Goal: Use online tool/utility: Utilize a website feature to perform a specific function

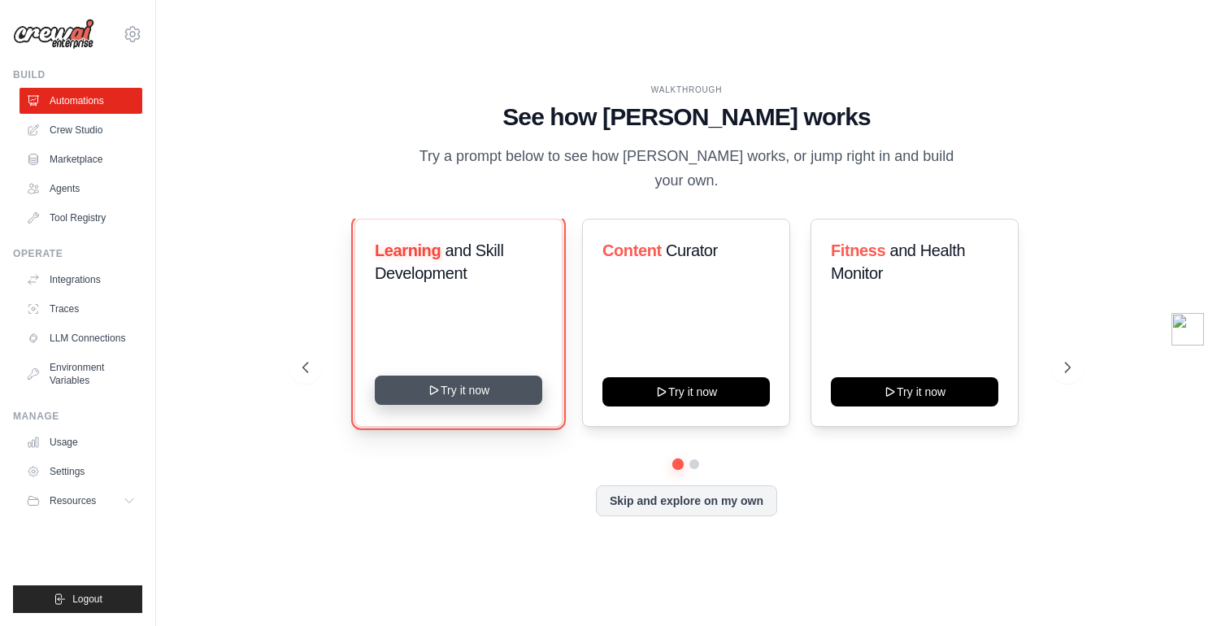
click at [397, 390] on button "Try it now" at bounding box center [458, 389] width 167 height 29
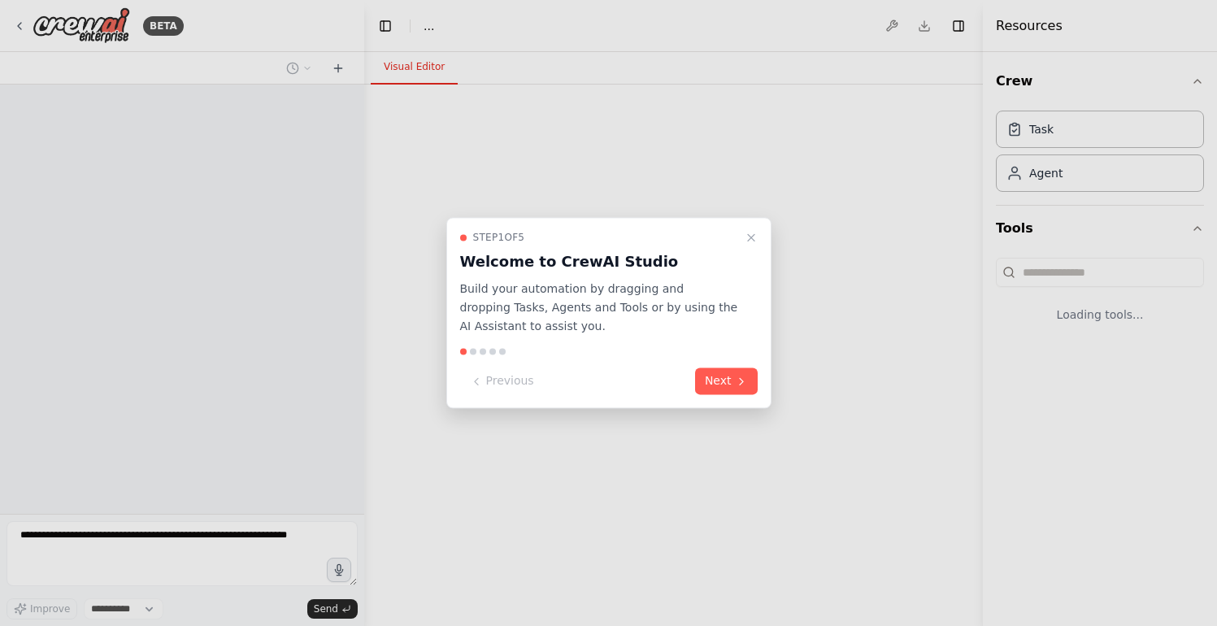
select select "****"
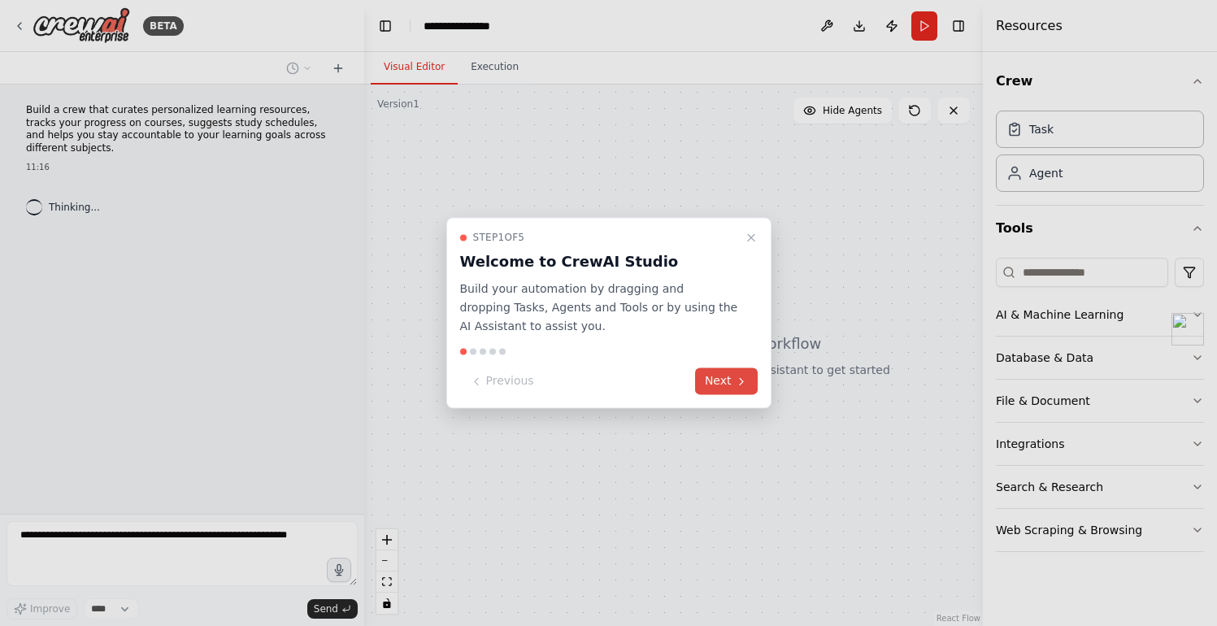
click at [725, 382] on button "Next" at bounding box center [726, 381] width 63 height 27
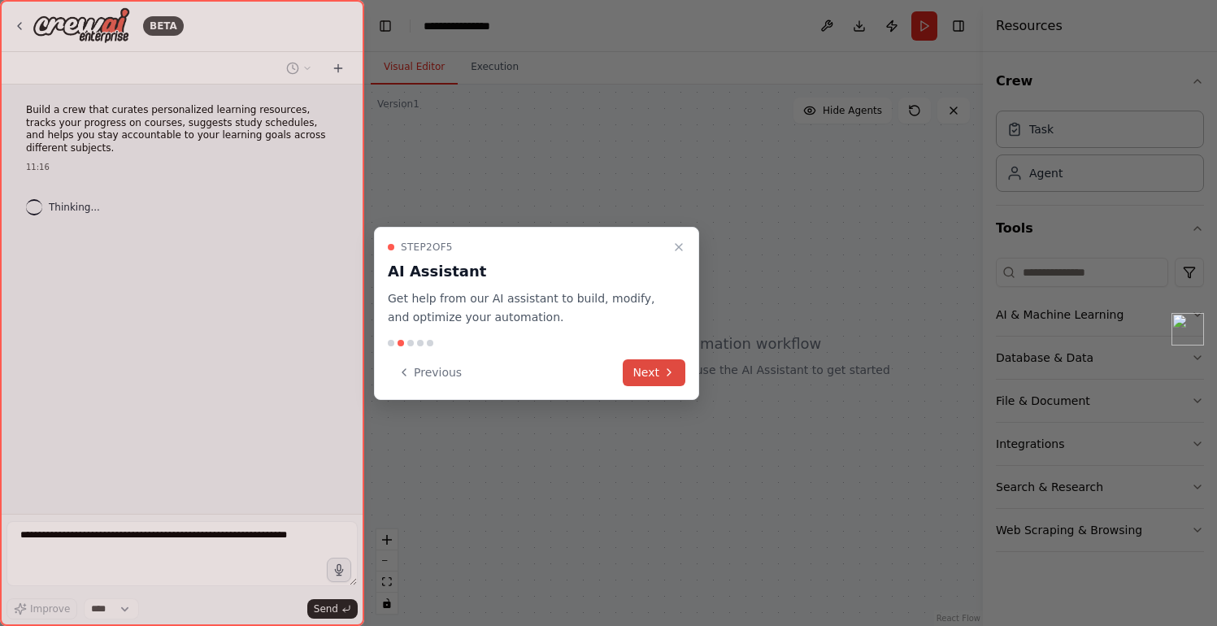
click at [657, 378] on button "Next" at bounding box center [654, 372] width 63 height 27
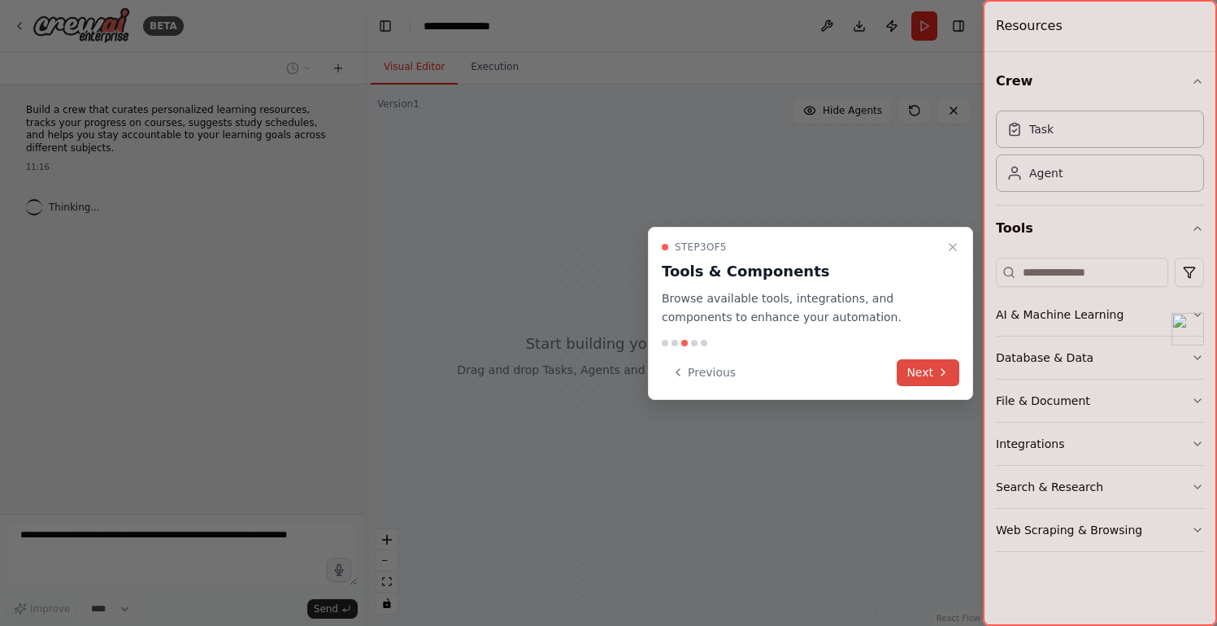
click at [931, 384] on button "Next" at bounding box center [927, 372] width 63 height 27
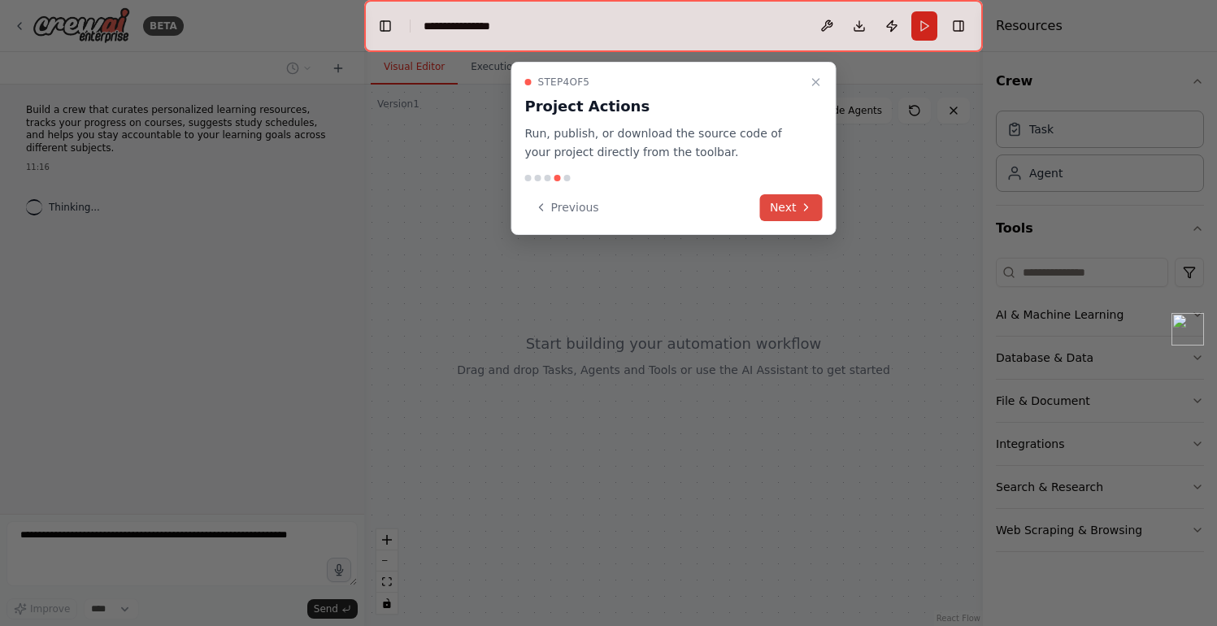
click at [792, 210] on button "Next" at bounding box center [791, 207] width 63 height 27
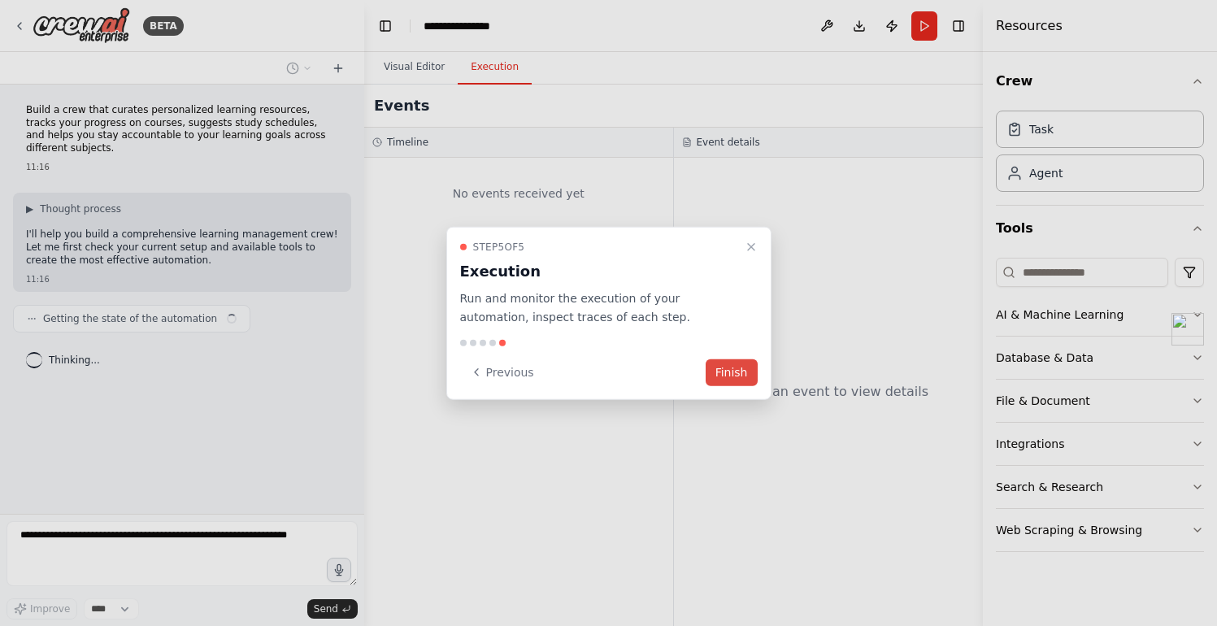
click at [739, 371] on button "Finish" at bounding box center [731, 371] width 52 height 27
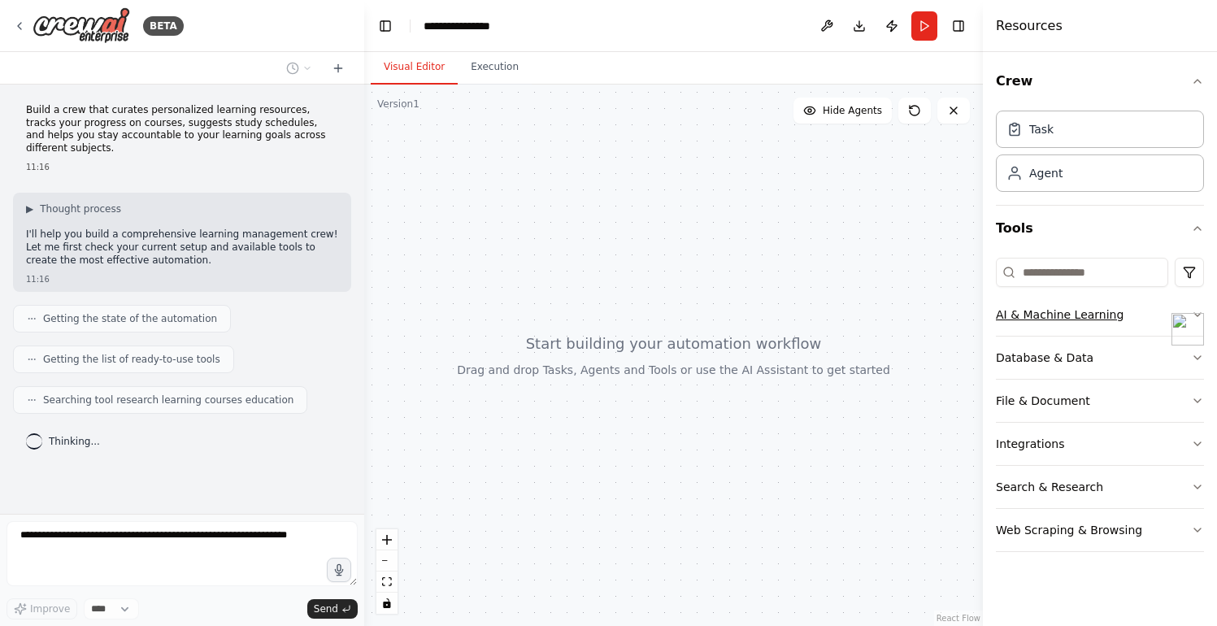
click at [1027, 319] on div "AI & Machine Learning" at bounding box center [1060, 314] width 128 height 16
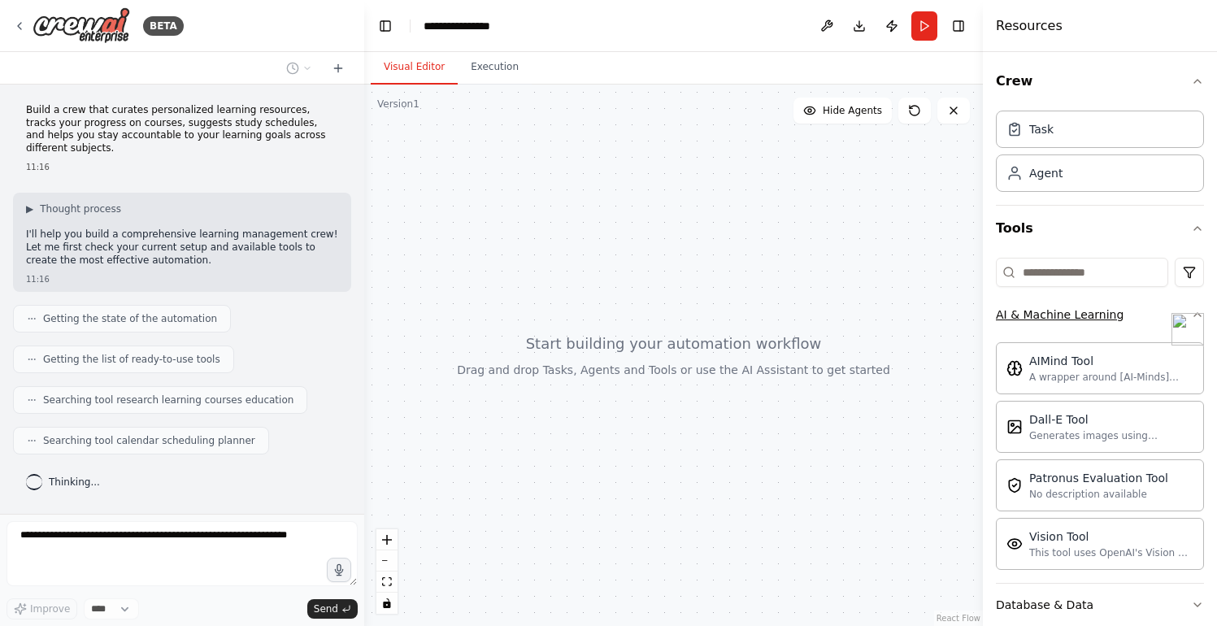
scroll to position [36, 0]
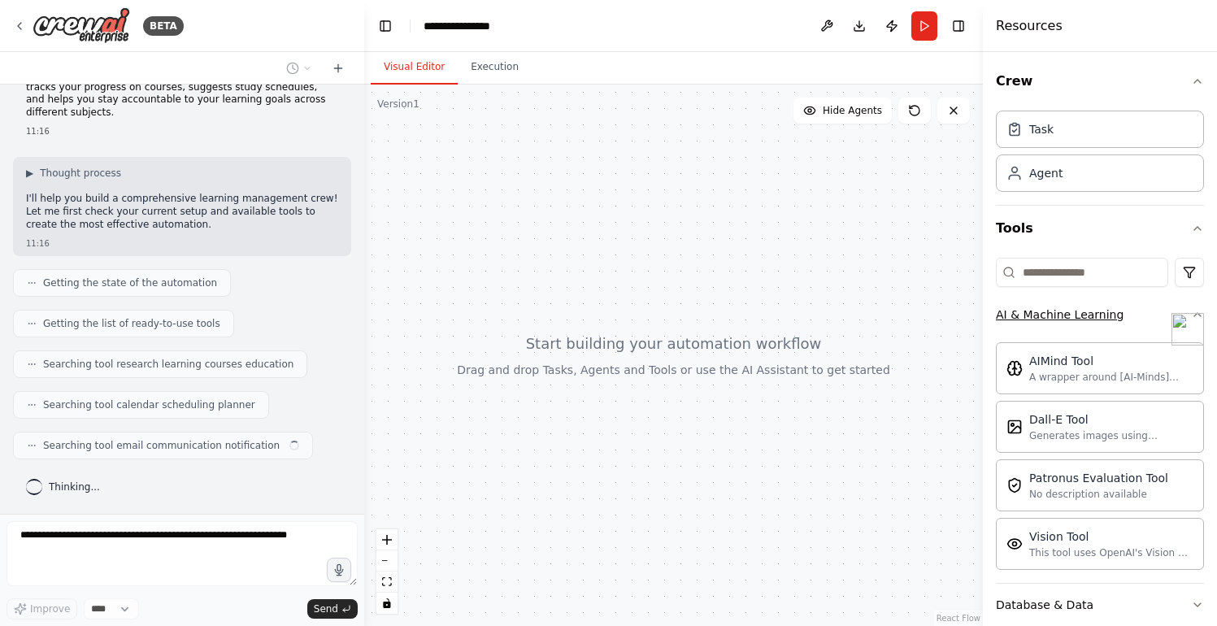
click at [1027, 319] on div "AI & Machine Learning" at bounding box center [1060, 314] width 128 height 16
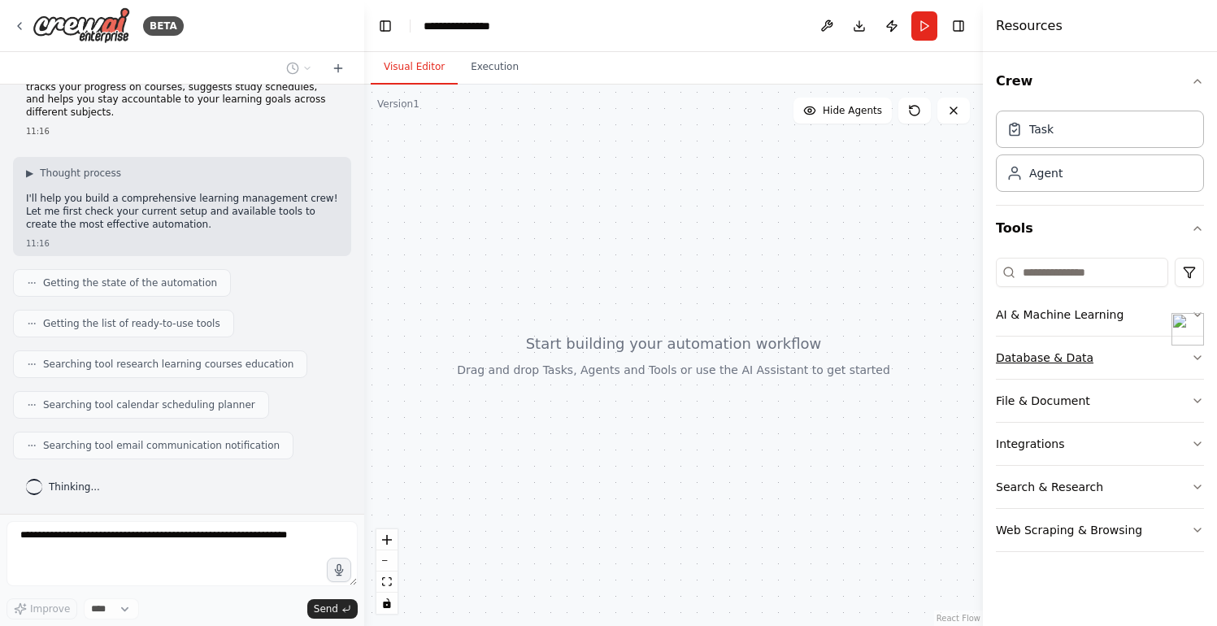
click at [1027, 369] on button "Database & Data" at bounding box center [1100, 357] width 208 height 42
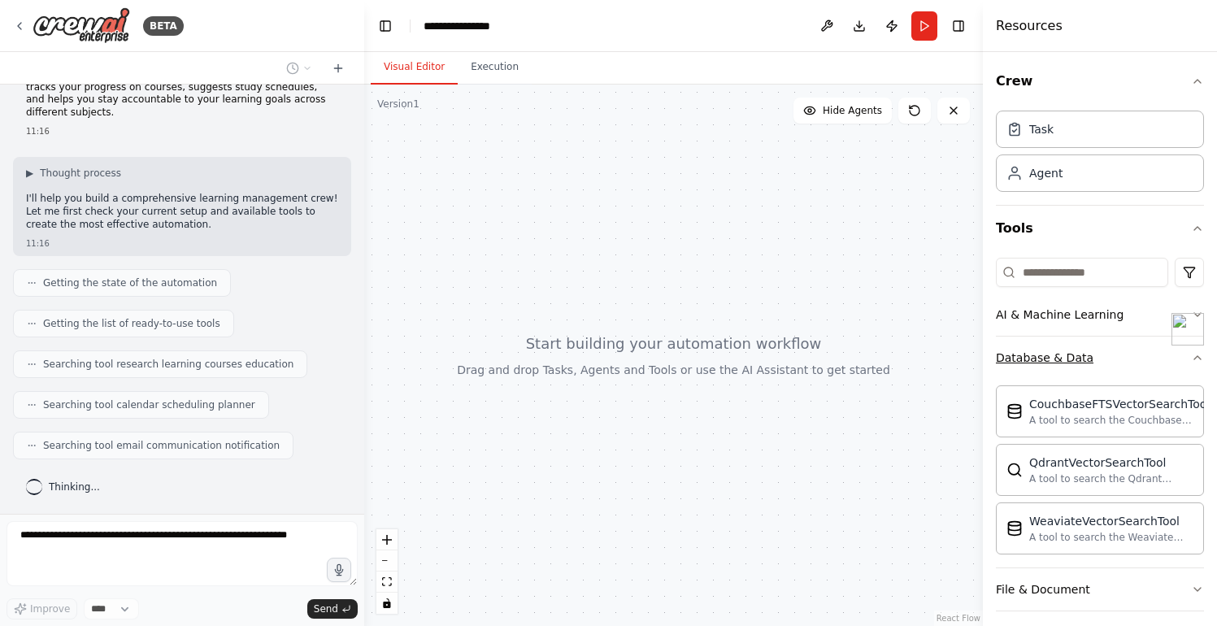
click at [1027, 369] on button "Database & Data" at bounding box center [1100, 357] width 208 height 42
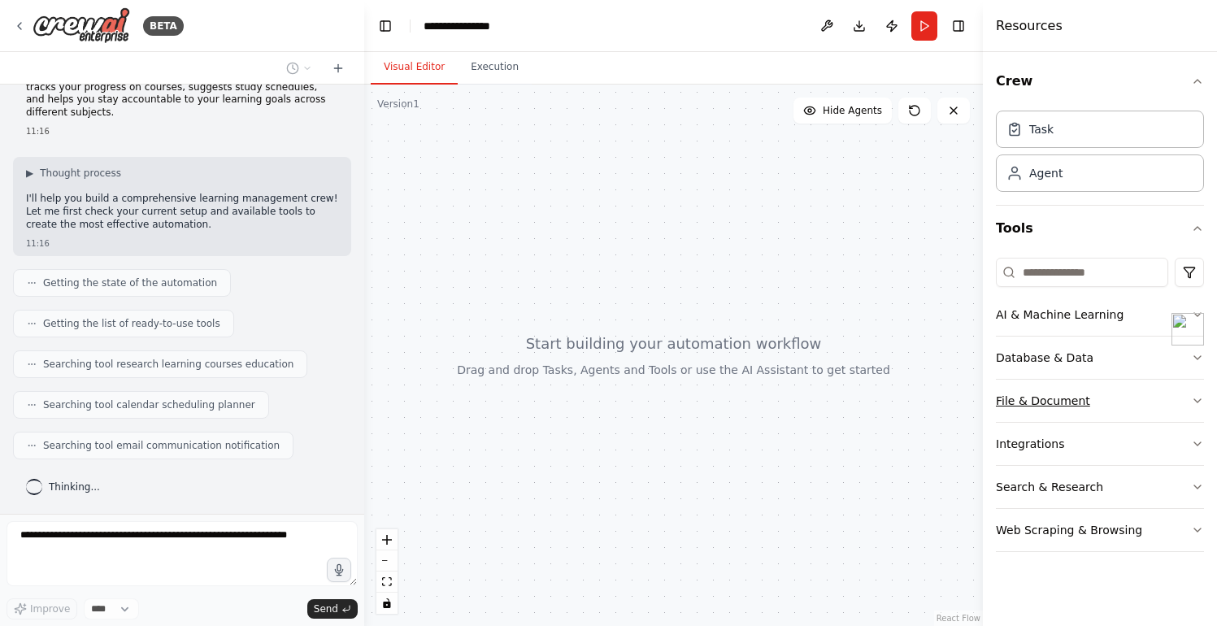
click at [1027, 404] on div "File & Document" at bounding box center [1043, 401] width 94 height 16
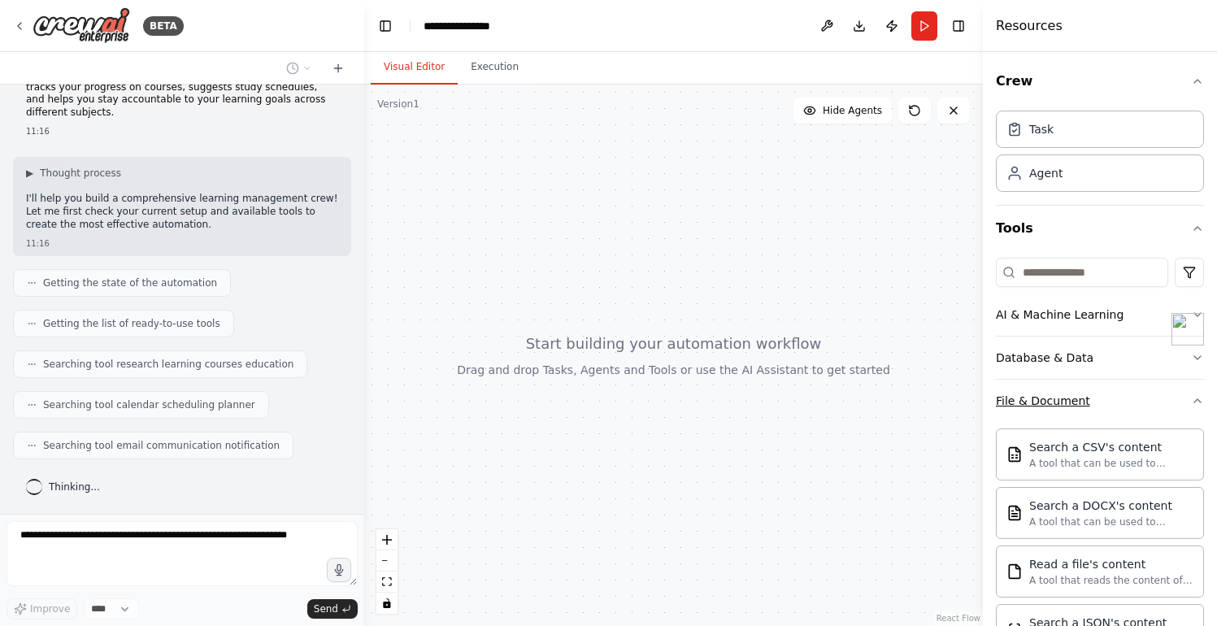
click at [1027, 404] on div "File & Document" at bounding box center [1043, 401] width 94 height 16
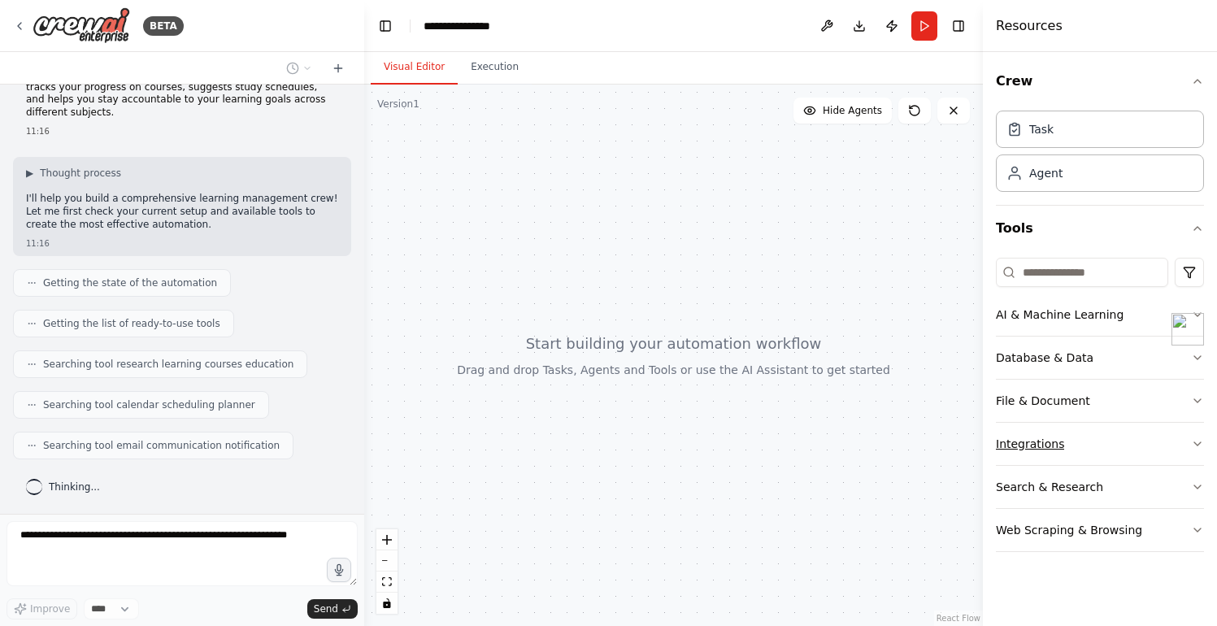
click at [1027, 433] on button "Integrations" at bounding box center [1100, 444] width 208 height 42
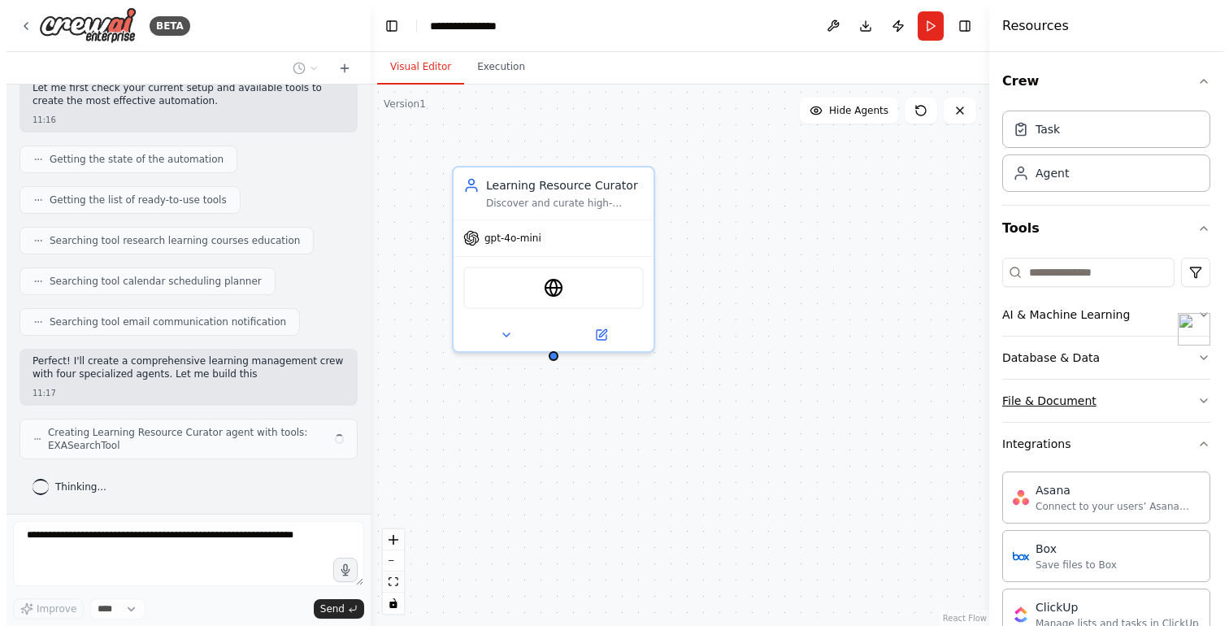
scroll to position [172, 0]
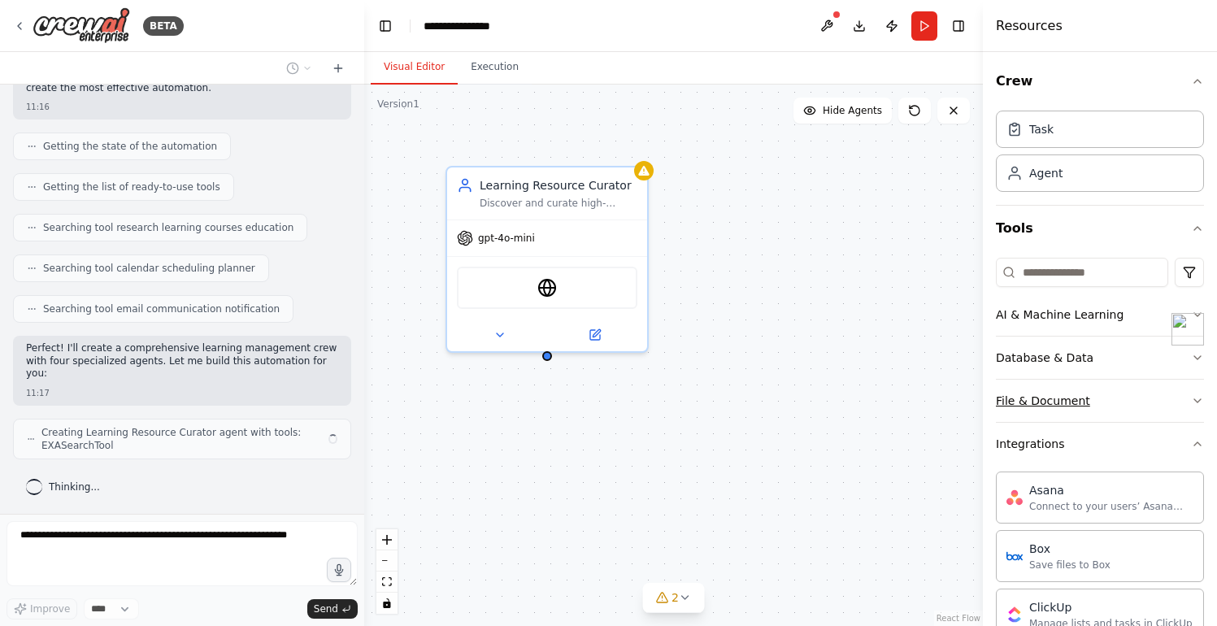
click at [1030, 399] on div "File & Document" at bounding box center [1043, 401] width 94 height 16
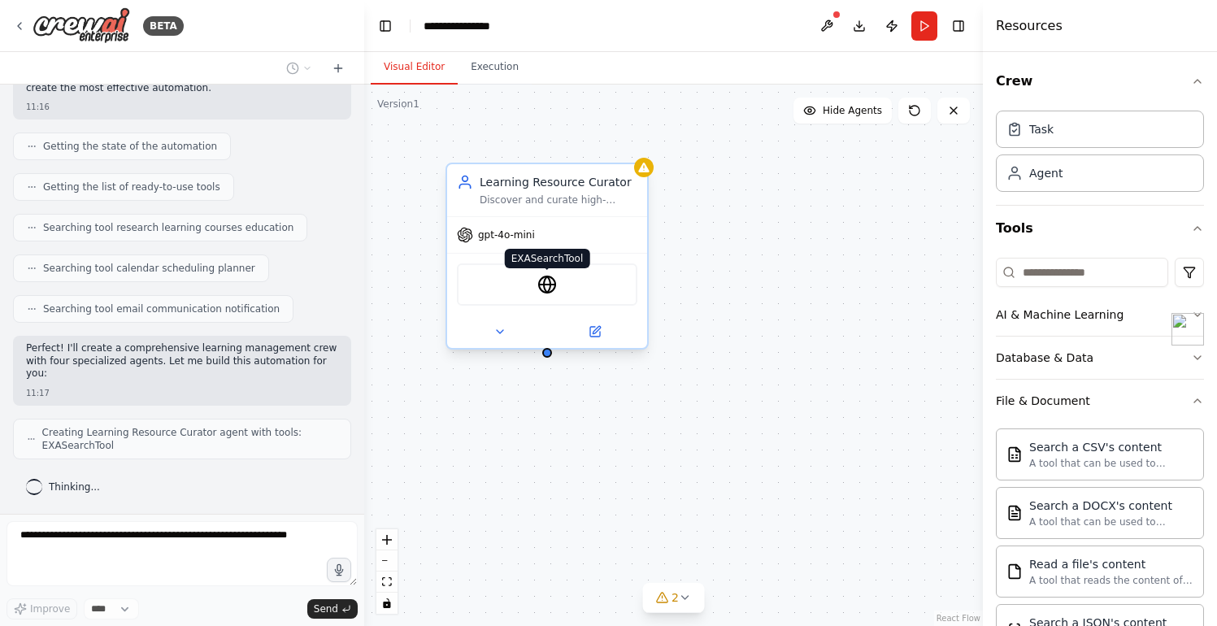
click at [552, 285] on img at bounding box center [547, 285] width 20 height 20
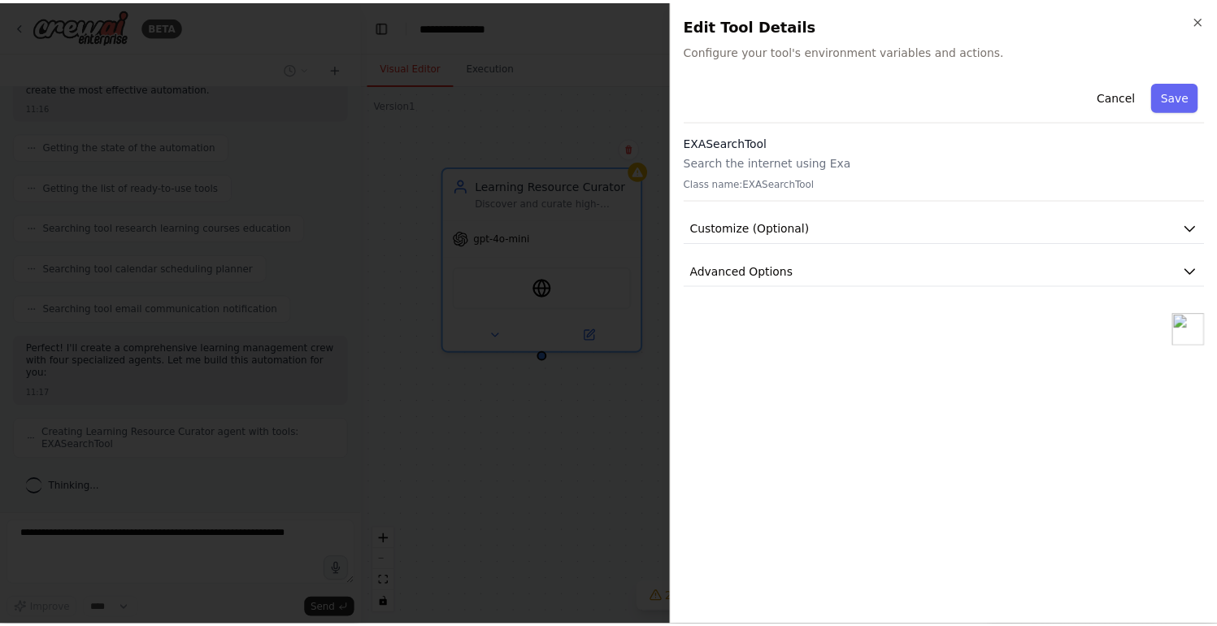
scroll to position [226, 0]
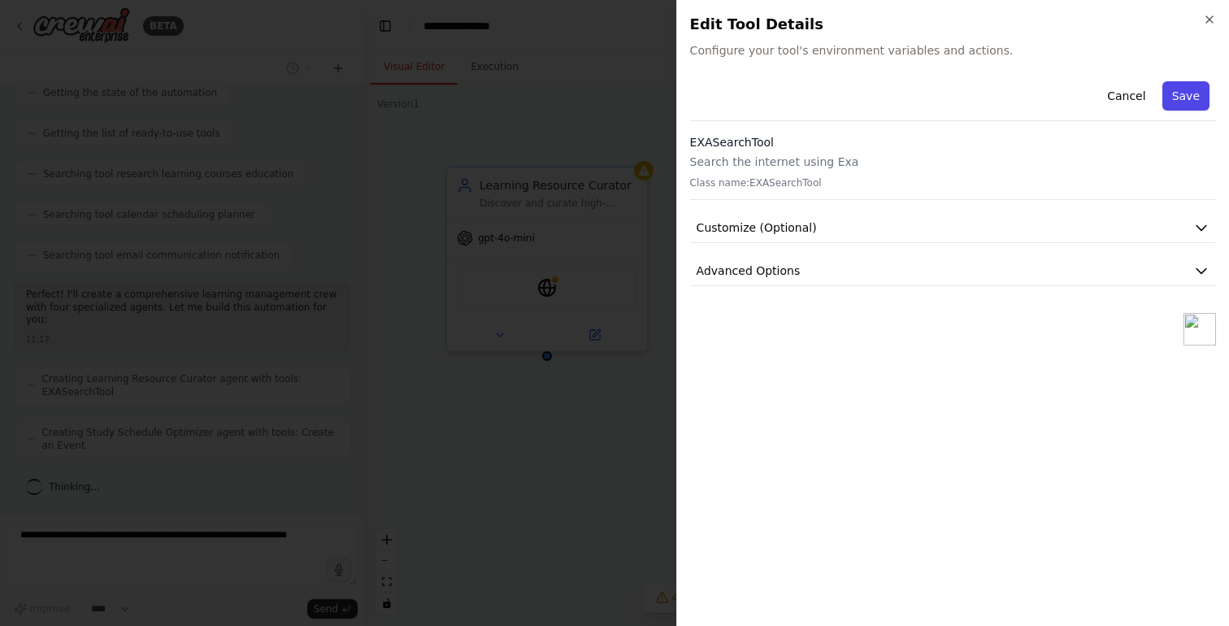
click at [1179, 91] on button "Save" at bounding box center [1185, 95] width 47 height 29
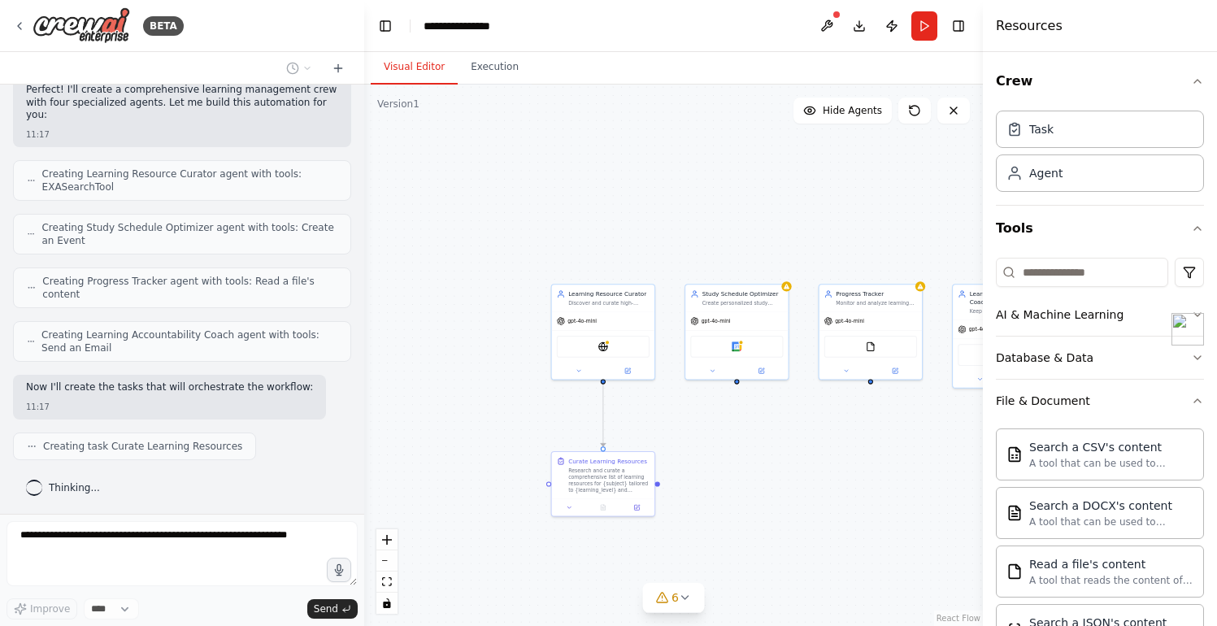
scroll to position [471, 0]
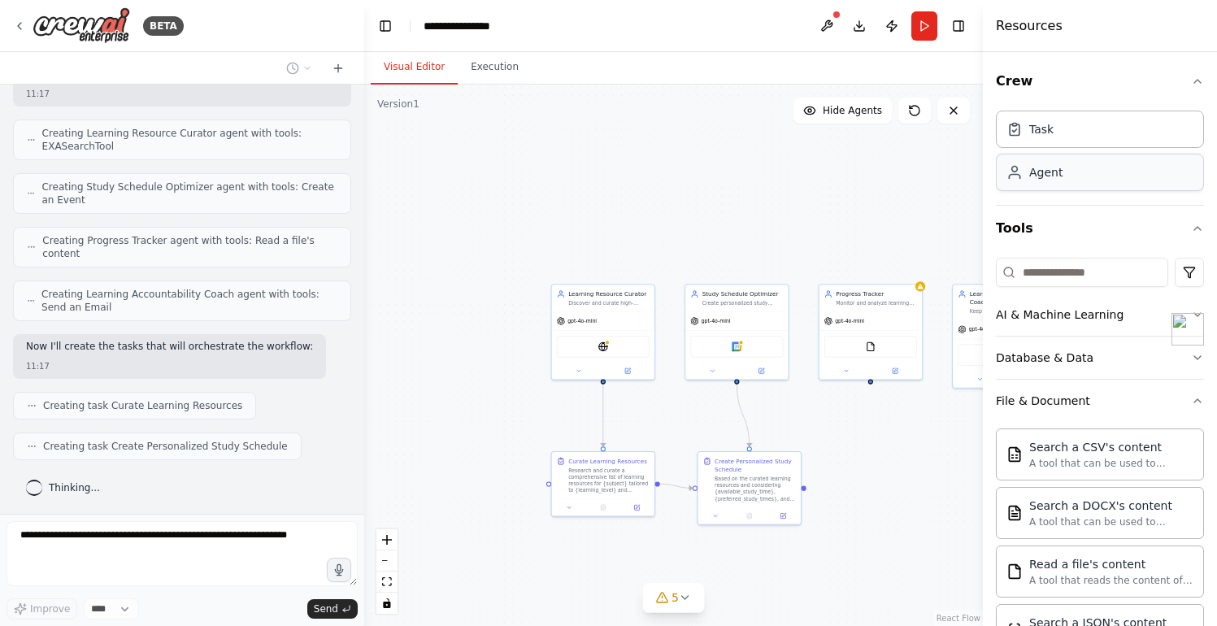
click at [1060, 180] on div "Agent" at bounding box center [1100, 172] width 208 height 37
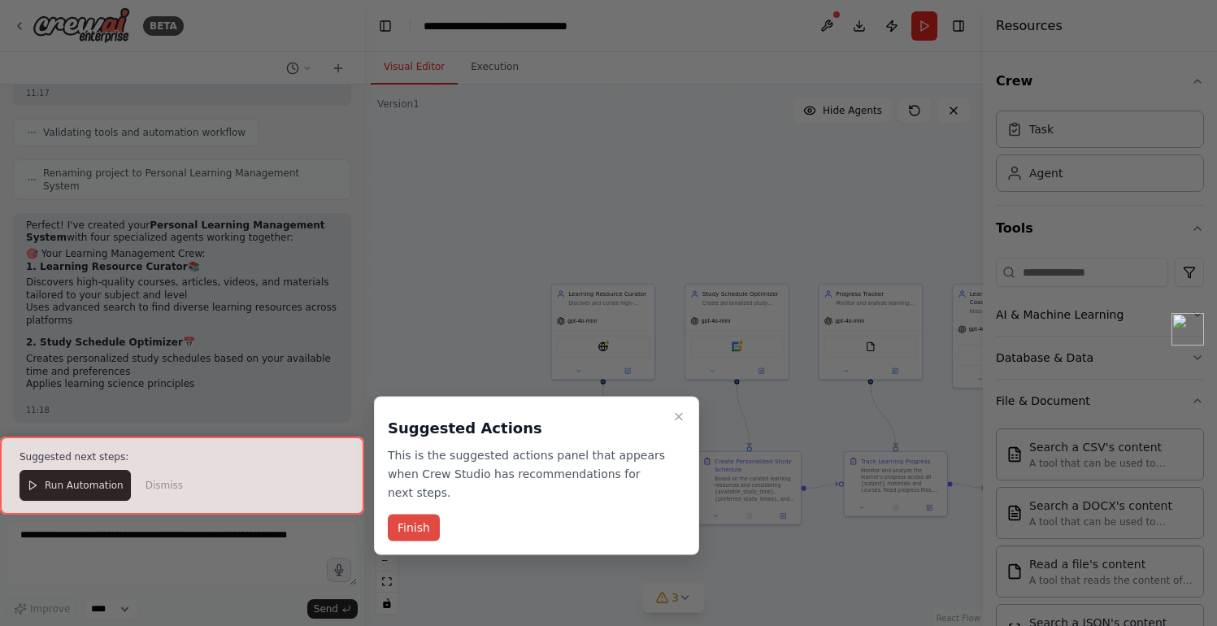
click at [421, 534] on button "Finish" at bounding box center [414, 527] width 52 height 27
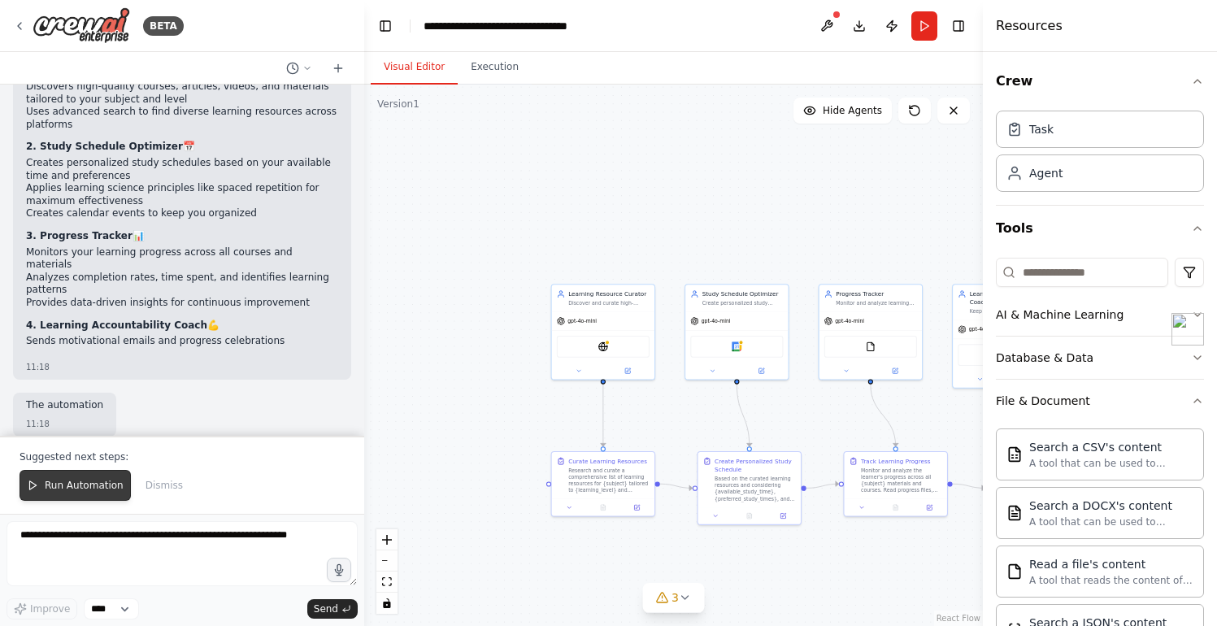
click at [75, 487] on span "Run Automation" at bounding box center [84, 485] width 79 height 13
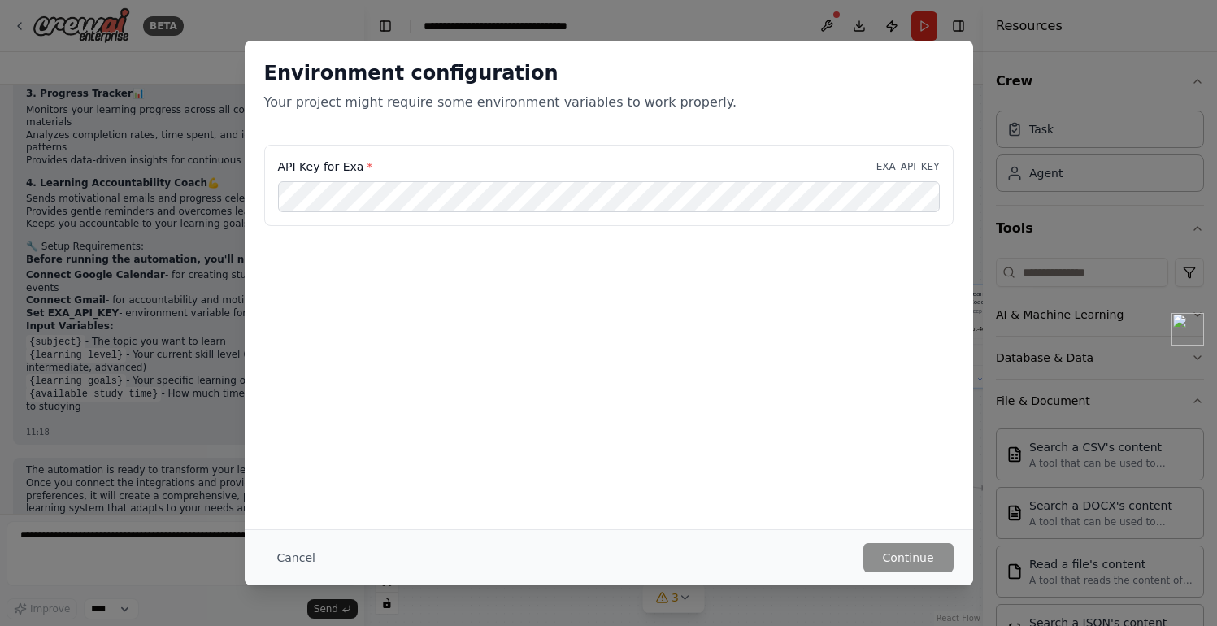
scroll to position [1341, 0]
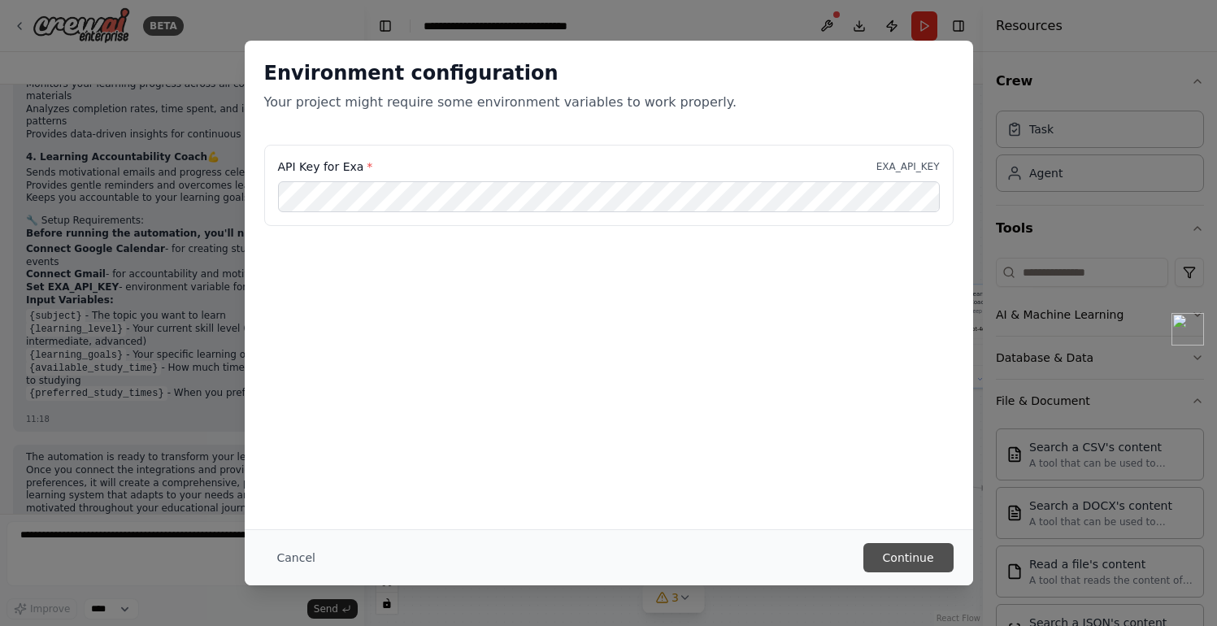
click at [905, 566] on button "Continue" at bounding box center [908, 557] width 90 height 29
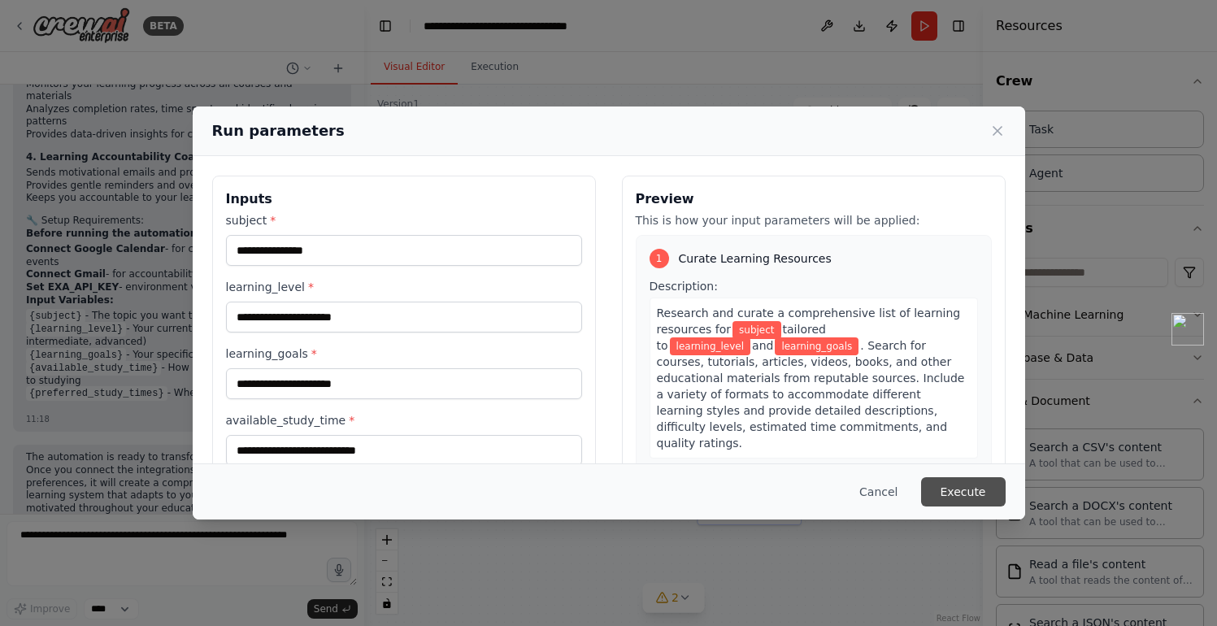
click at [953, 492] on button "Execute" at bounding box center [963, 491] width 85 height 29
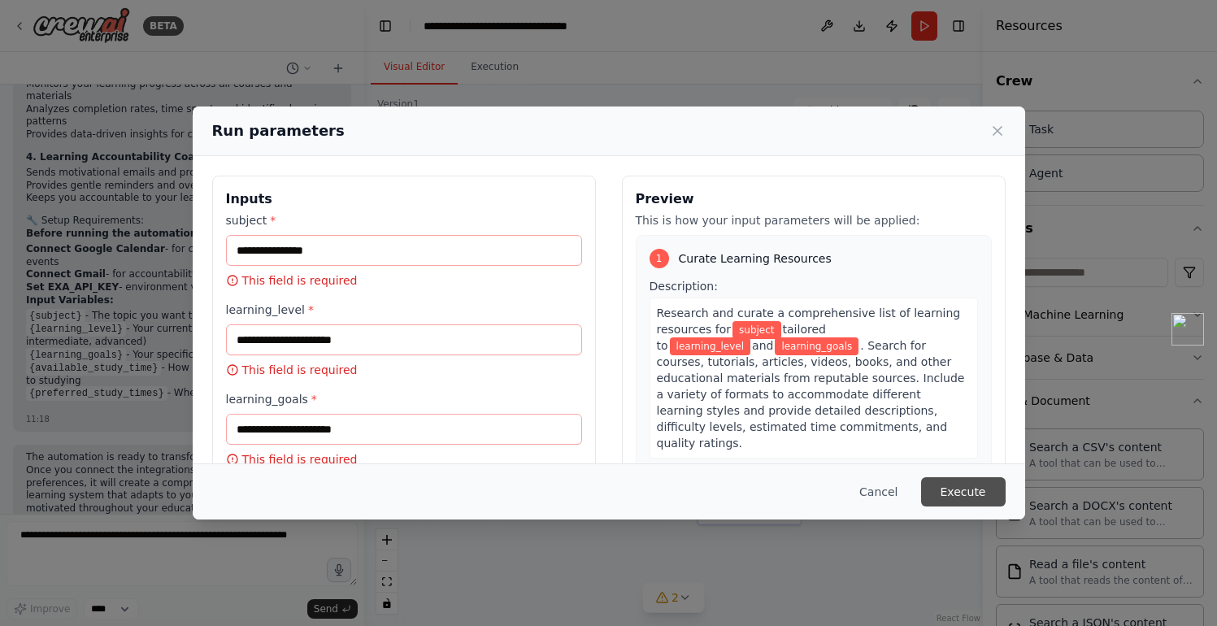
click at [953, 492] on button "Execute" at bounding box center [963, 491] width 85 height 29
click at [886, 495] on button "Cancel" at bounding box center [878, 491] width 64 height 29
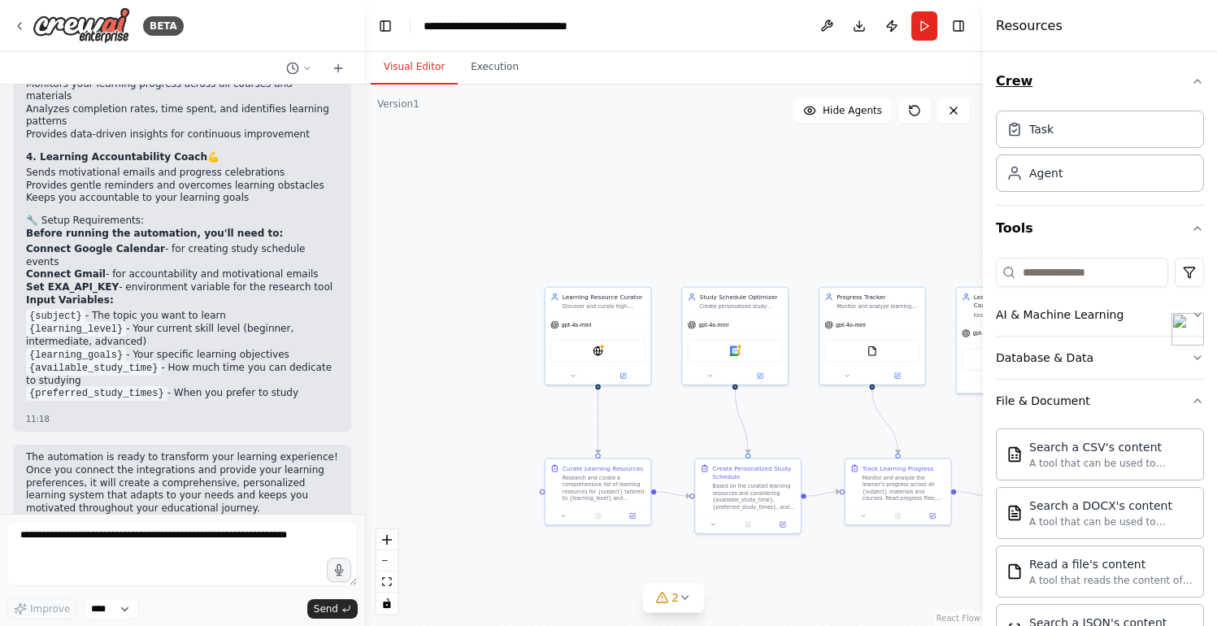
click at [1191, 81] on icon "button" at bounding box center [1197, 81] width 13 height 13
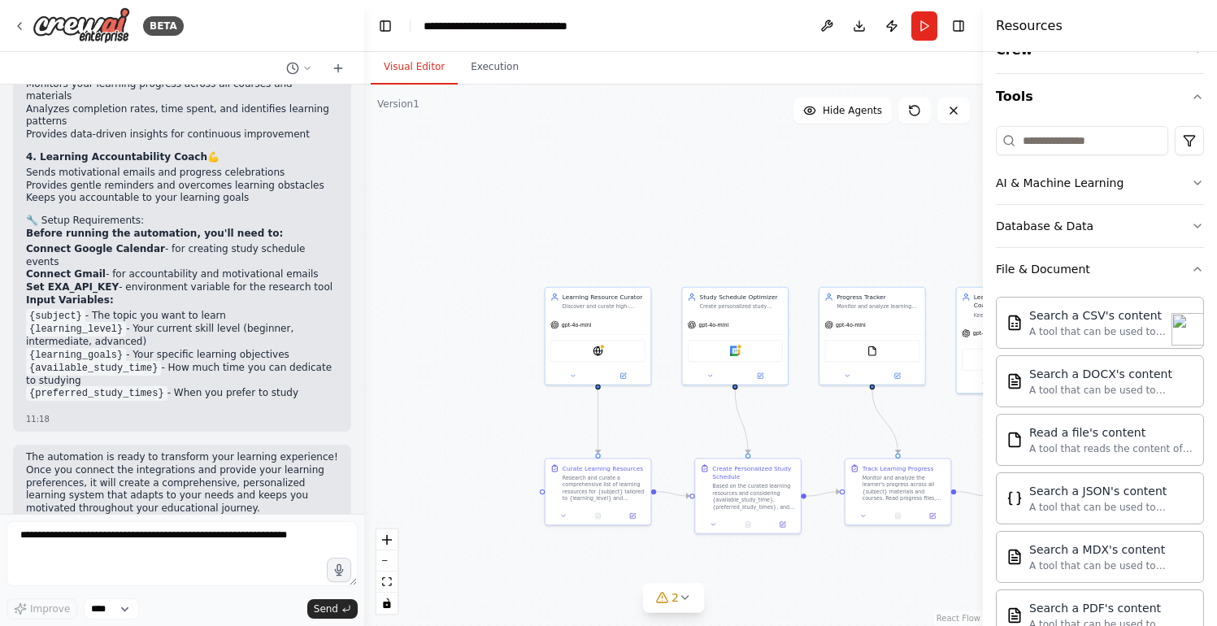
scroll to position [30, 0]
click at [1061, 227] on div "Database & Data" at bounding box center [1045, 227] width 98 height 16
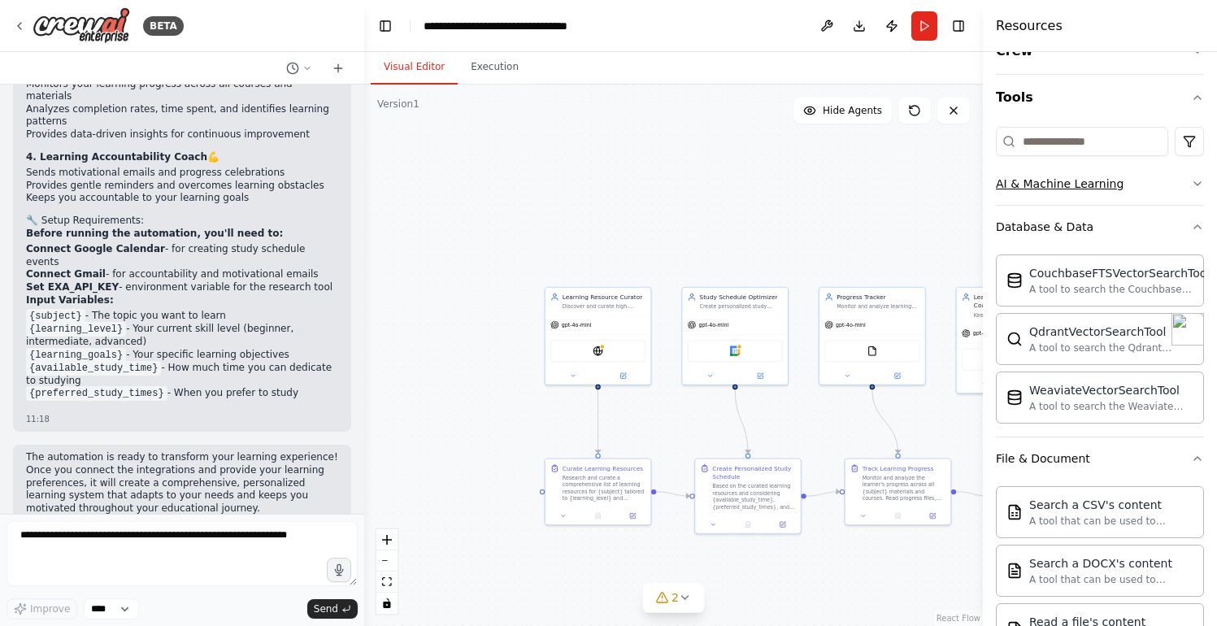
click at [1053, 176] on div "AI & Machine Learning" at bounding box center [1060, 184] width 128 height 16
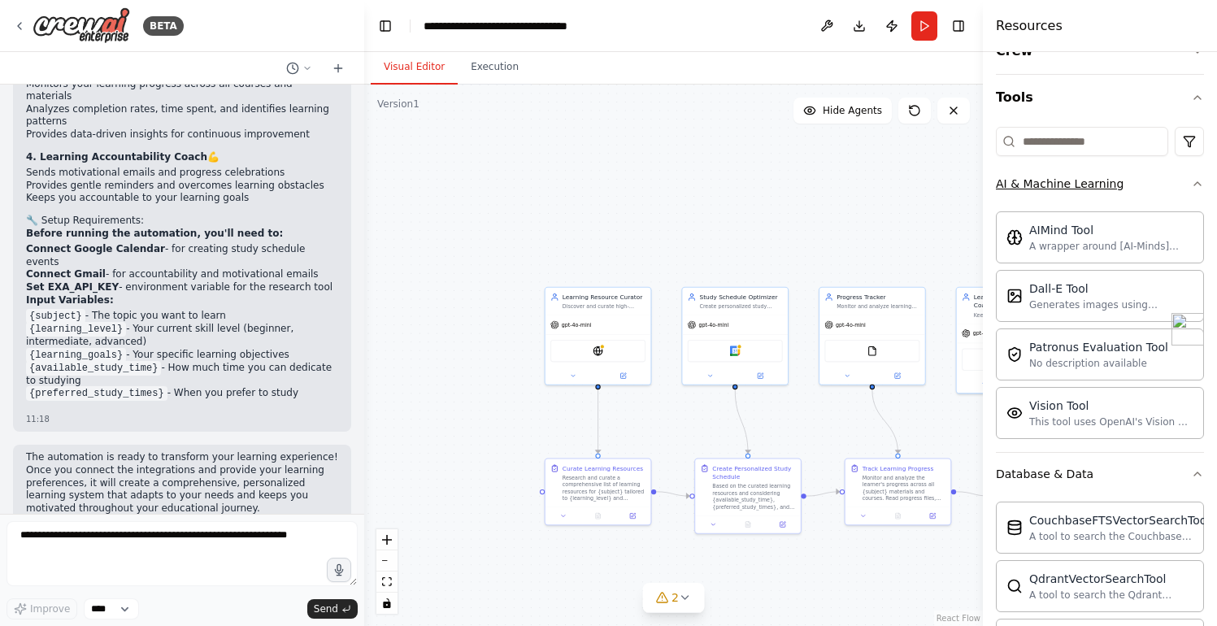
click at [1053, 176] on div "AI & Machine Learning" at bounding box center [1060, 184] width 128 height 16
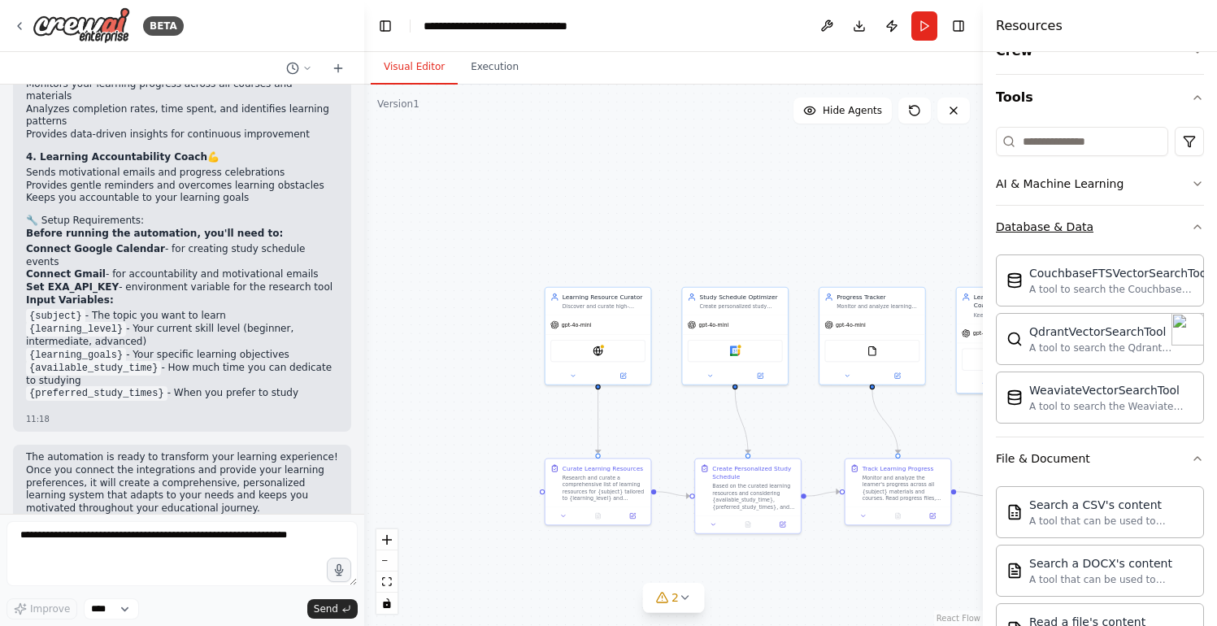
click at [1053, 223] on div "Database & Data" at bounding box center [1045, 227] width 98 height 16
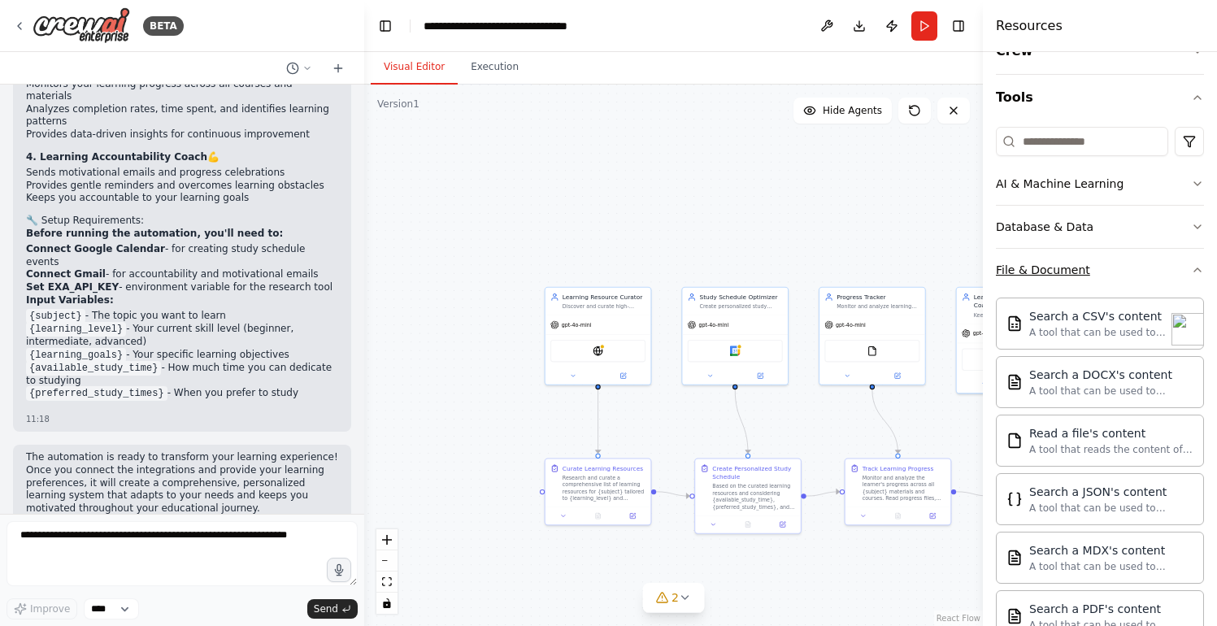
click at [1053, 259] on button "File & Document" at bounding box center [1100, 270] width 208 height 42
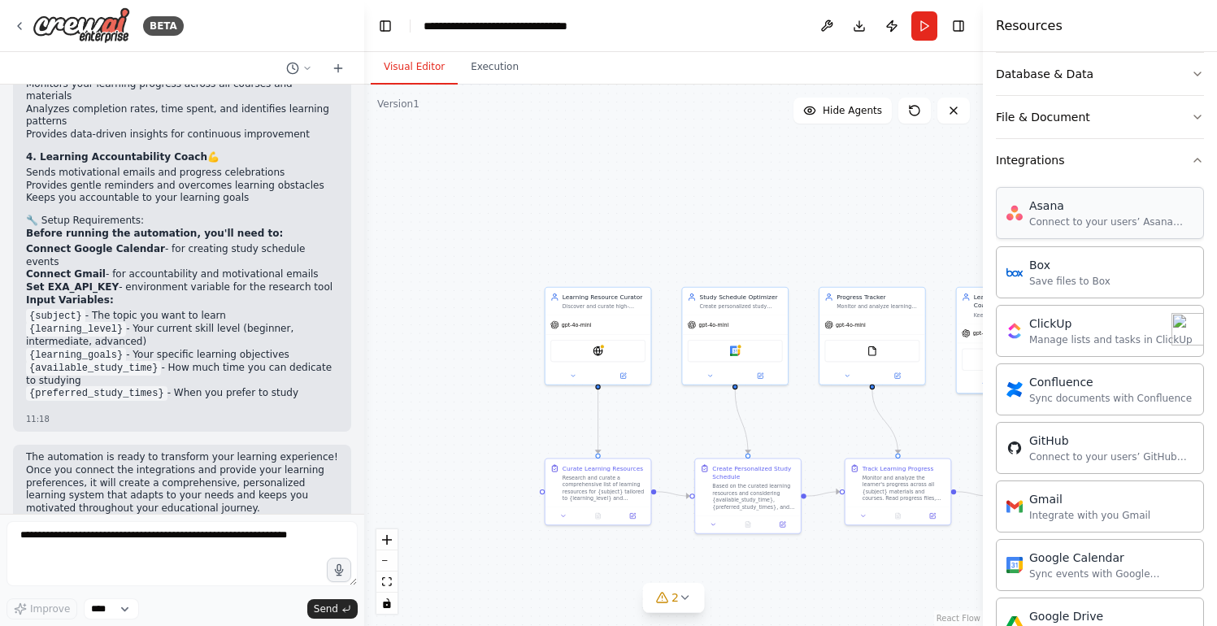
scroll to position [186, 0]
click at [1038, 160] on div "Integrations" at bounding box center [1030, 157] width 68 height 16
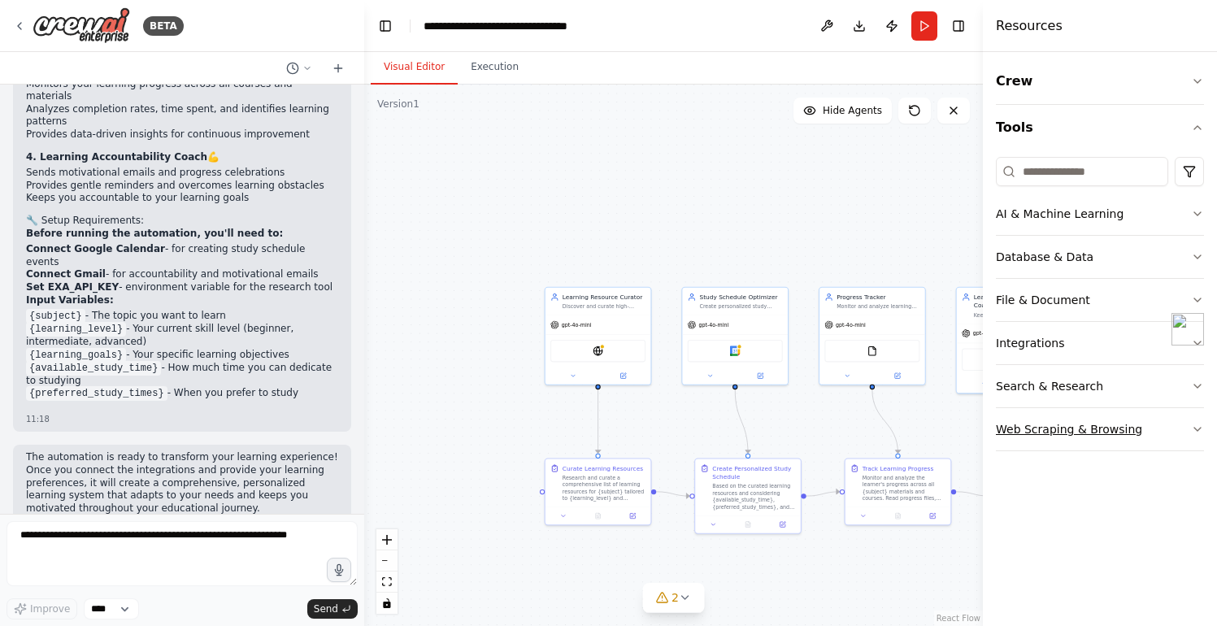
click at [1066, 428] on div "Web Scraping & Browsing" at bounding box center [1069, 429] width 146 height 16
